Goal: Information Seeking & Learning: Find specific page/section

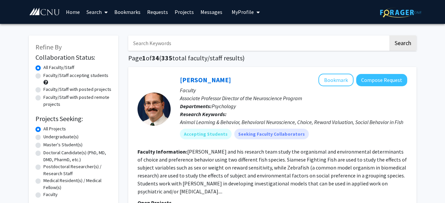
click at [332, 43] on input "Search Keywords" at bounding box center [258, 42] width 260 height 15
click at [390, 35] on button "Search" at bounding box center [403, 42] width 27 height 15
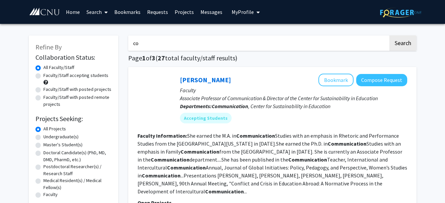
type input "c"
click at [390, 35] on button "Search" at bounding box center [403, 42] width 27 height 15
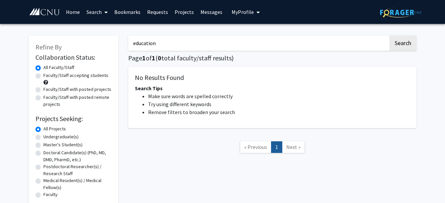
type input "education"
click at [390, 35] on button "Search" at bounding box center [403, 42] width 27 height 15
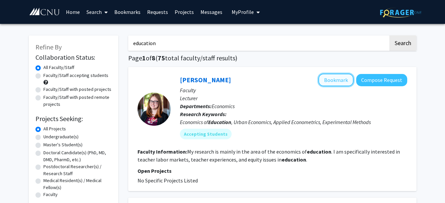
click at [327, 79] on button "Bookmark" at bounding box center [336, 80] width 35 height 13
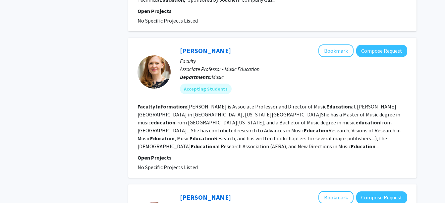
scroll to position [680, 0]
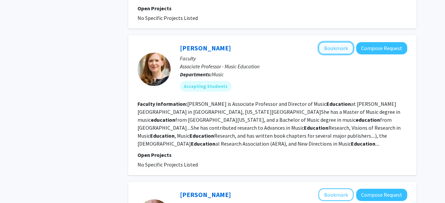
click at [332, 42] on button "Bookmark" at bounding box center [336, 48] width 35 height 13
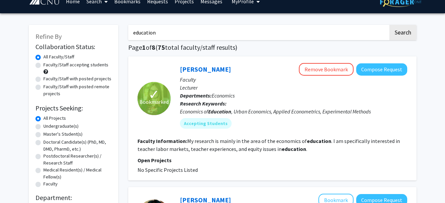
scroll to position [0, 0]
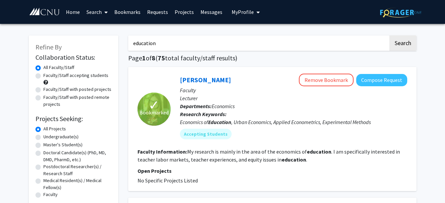
click at [78, 12] on link "Home" at bounding box center [73, 11] width 21 height 23
